Goal: Navigation & Orientation: Find specific page/section

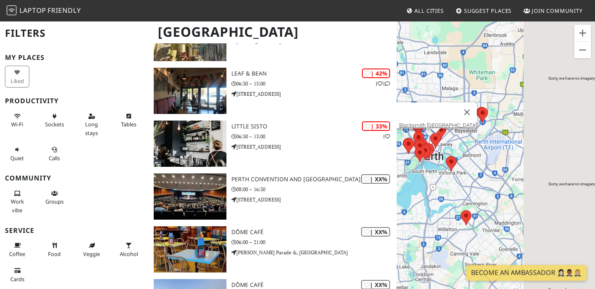
drag, startPoint x: 490, startPoint y: 121, endPoint x: 430, endPoint y: 137, distance: 62.2
click at [430, 133] on area at bounding box center [430, 133] width 0 height 0
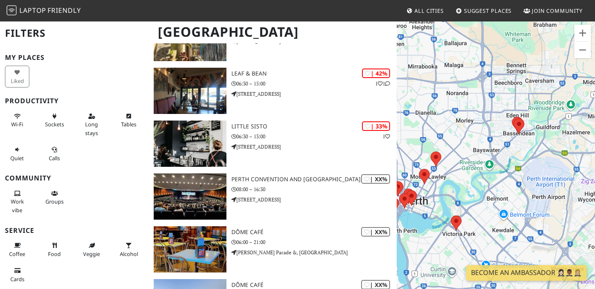
click at [468, 117] on div at bounding box center [496, 165] width 198 height 289
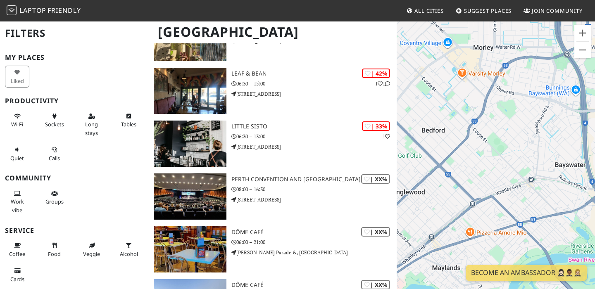
drag, startPoint x: 423, startPoint y: 192, endPoint x: 521, endPoint y: 121, distance: 120.5
click at [521, 122] on div at bounding box center [496, 165] width 198 height 289
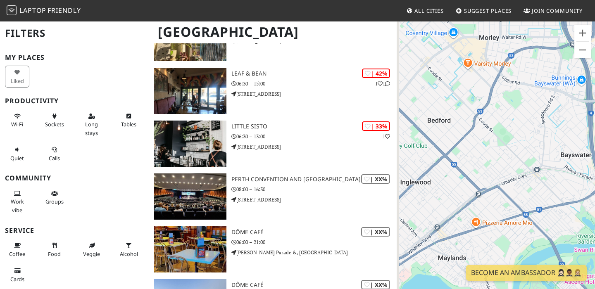
drag, startPoint x: 525, startPoint y: 116, endPoint x: 532, endPoint y: 104, distance: 13.9
click at [532, 105] on div at bounding box center [496, 165] width 198 height 289
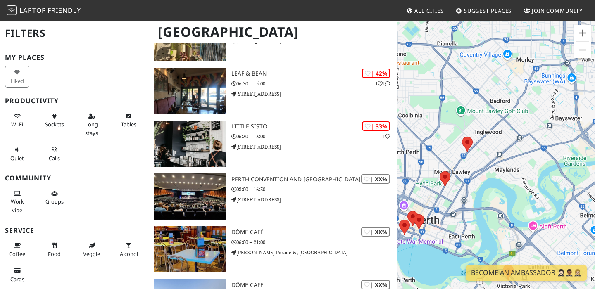
drag, startPoint x: 519, startPoint y: 128, endPoint x: 535, endPoint y: 114, distance: 21.4
click at [535, 114] on div at bounding box center [496, 165] width 198 height 289
click at [472, 145] on img at bounding box center [467, 143] width 11 height 15
click at [462, 136] on area at bounding box center [462, 136] width 0 height 0
click at [474, 126] on link "Local and Aesthetic" at bounding box center [470, 129] width 46 height 6
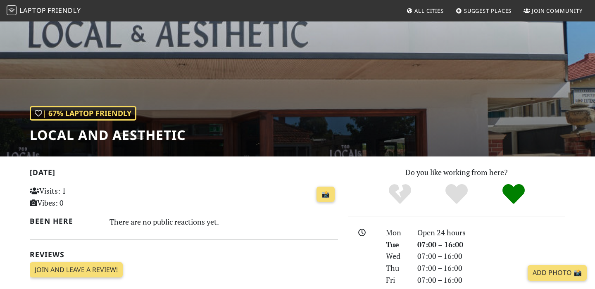
scroll to position [33, 0]
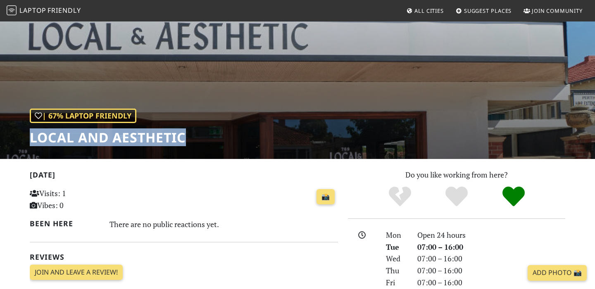
drag, startPoint x: 29, startPoint y: 136, endPoint x: 219, endPoint y: 140, distance: 190.5
click at [219, 140] on div "| 67% Laptop Friendly Local and Aesthetic" at bounding box center [297, 73] width 595 height 172
copy h1 "Local and Aesthetic"
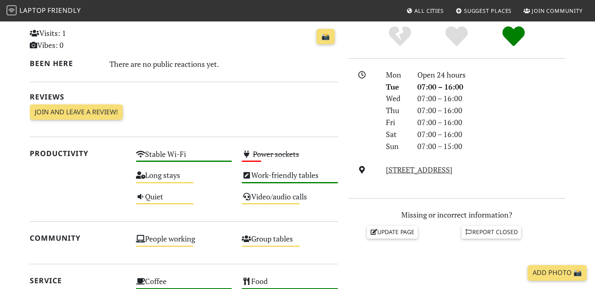
scroll to position [176, 0]
